Goal: Task Accomplishment & Management: Manage account settings

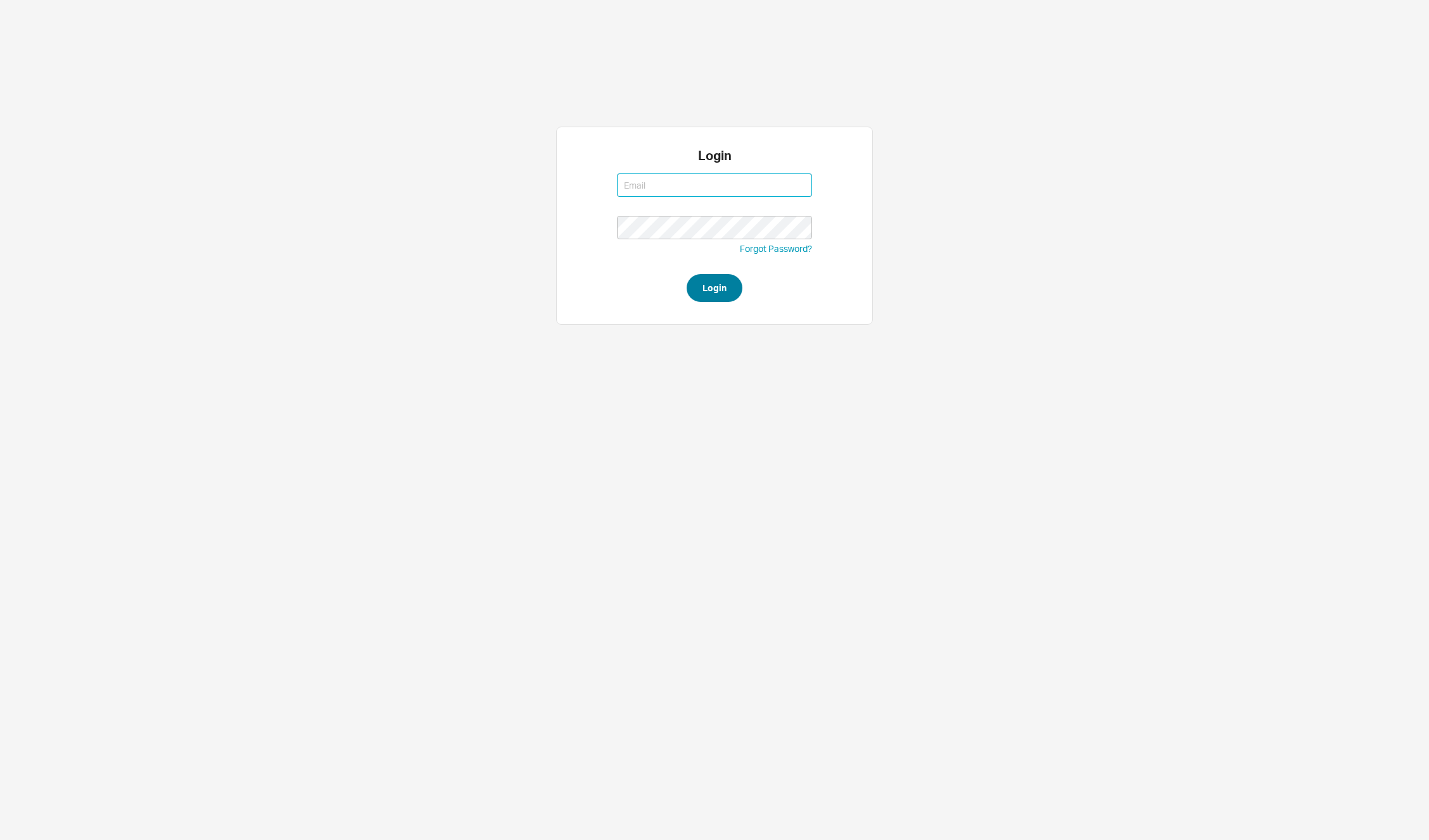
type input "[PERSON_NAME][EMAIL_ADDRESS][DOMAIN_NAME]"
click at [709, 285] on button "Login" at bounding box center [715, 288] width 56 height 28
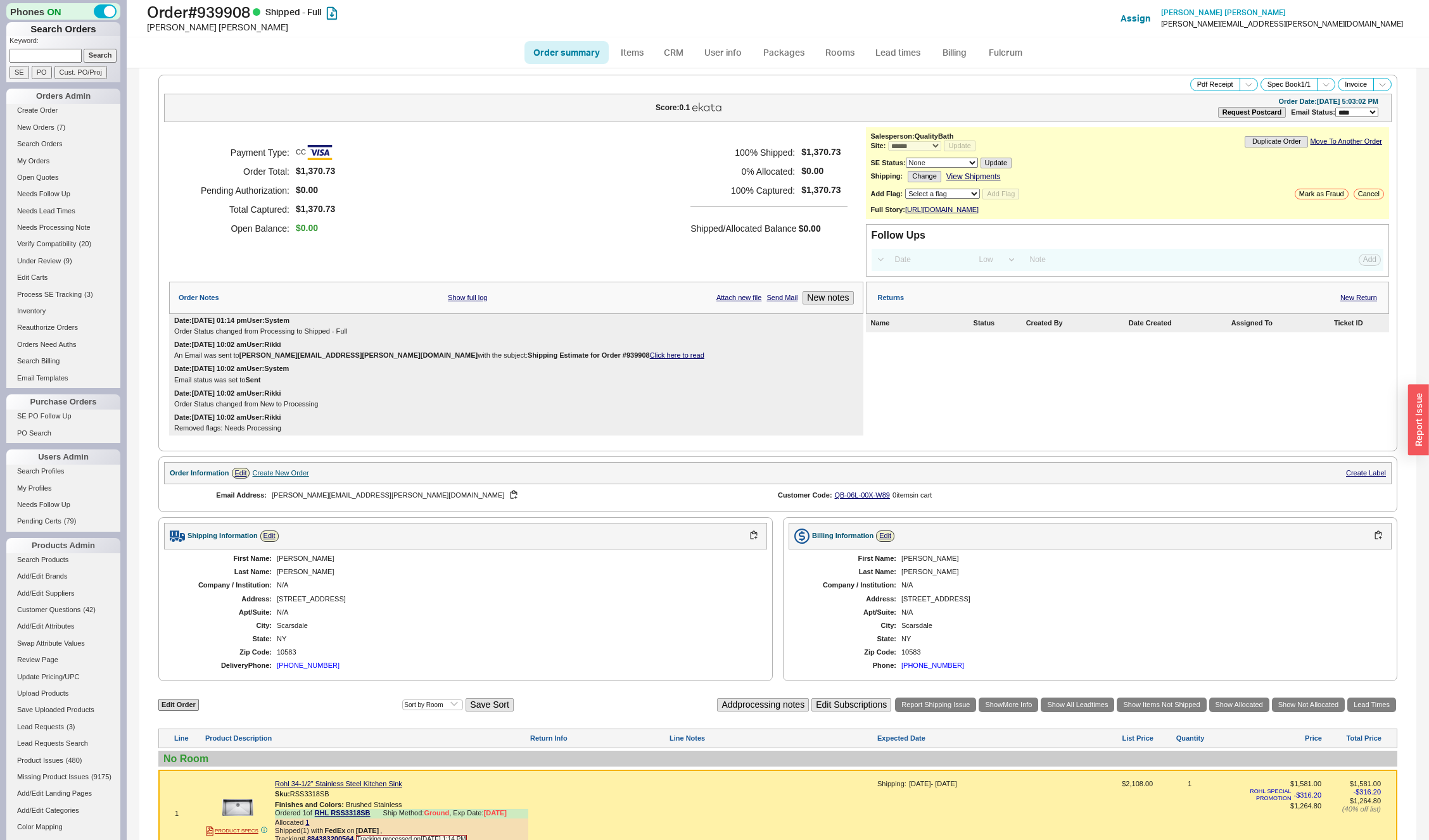
select select "*"
select select "LOW"
select select "3"
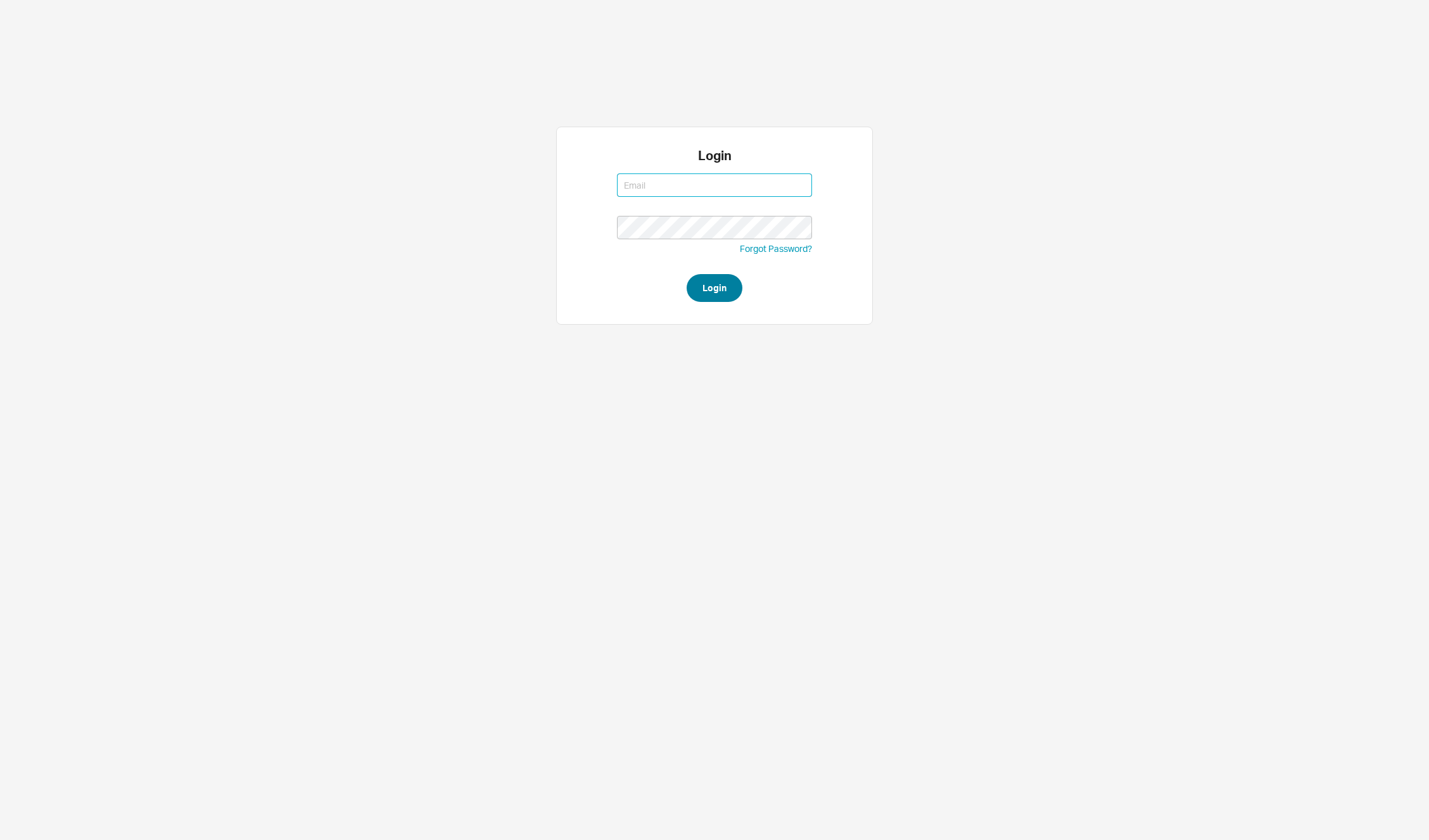
type input "[PERSON_NAME][EMAIL_ADDRESS][DOMAIN_NAME]"
click at [725, 296] on button "Login" at bounding box center [715, 288] width 56 height 28
